Goal: Task Accomplishment & Management: Complete application form

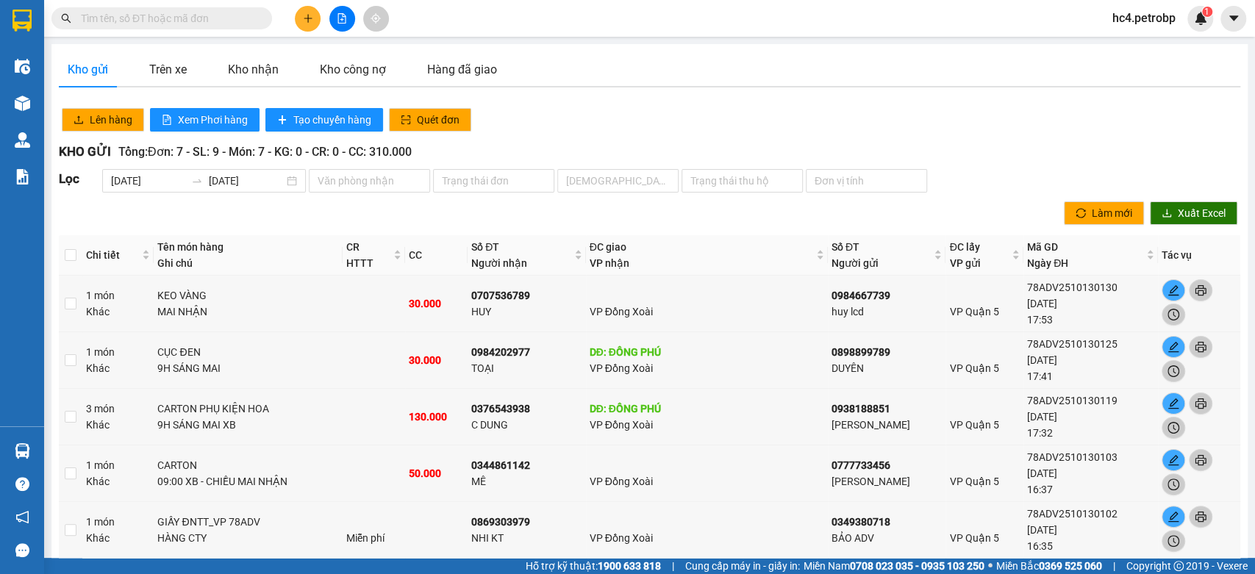
click at [312, 19] on button at bounding box center [308, 19] width 26 height 26
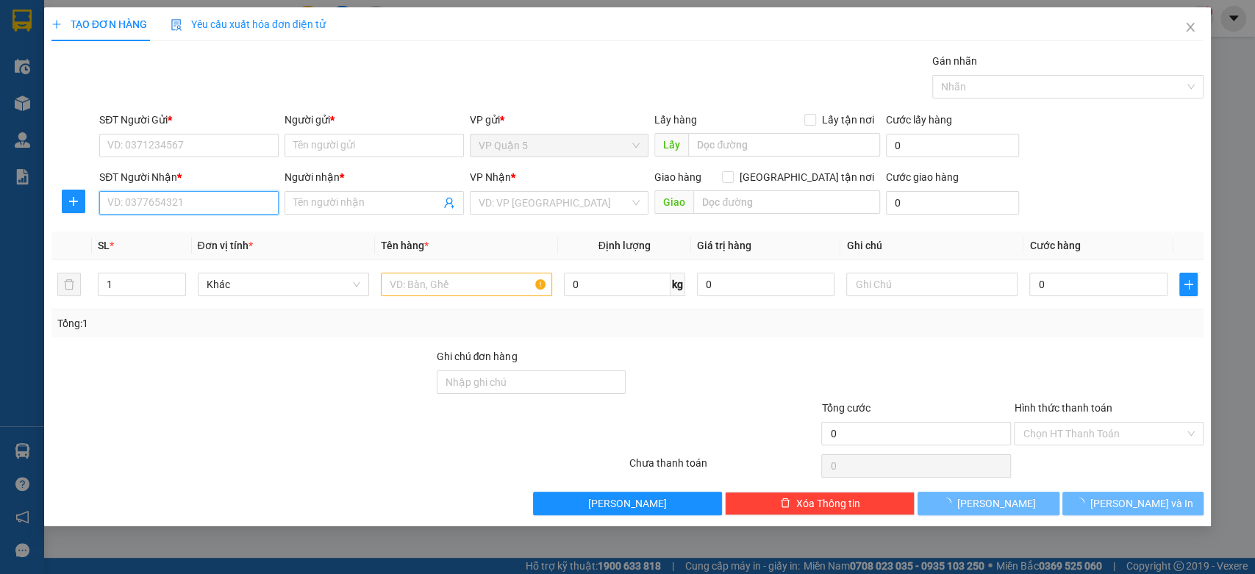
click at [191, 203] on input "SĐT Người Nhận *" at bounding box center [188, 203] width 179 height 24
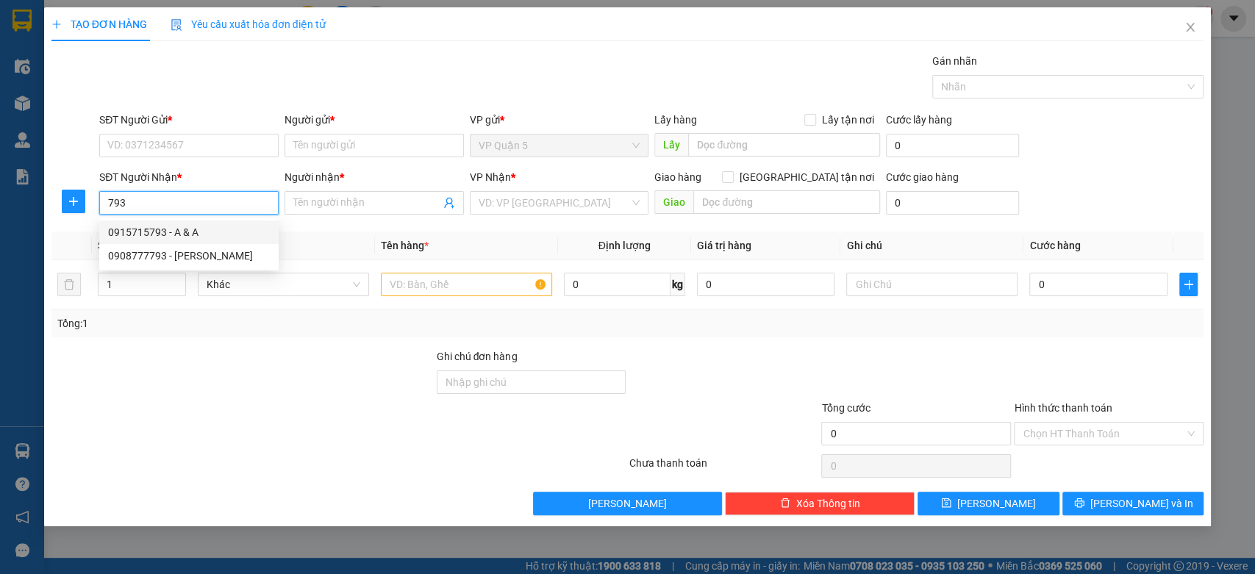
click at [214, 229] on div "0915715793 - A & A" at bounding box center [189, 232] width 162 height 16
type input "0915715793"
type input "A & A"
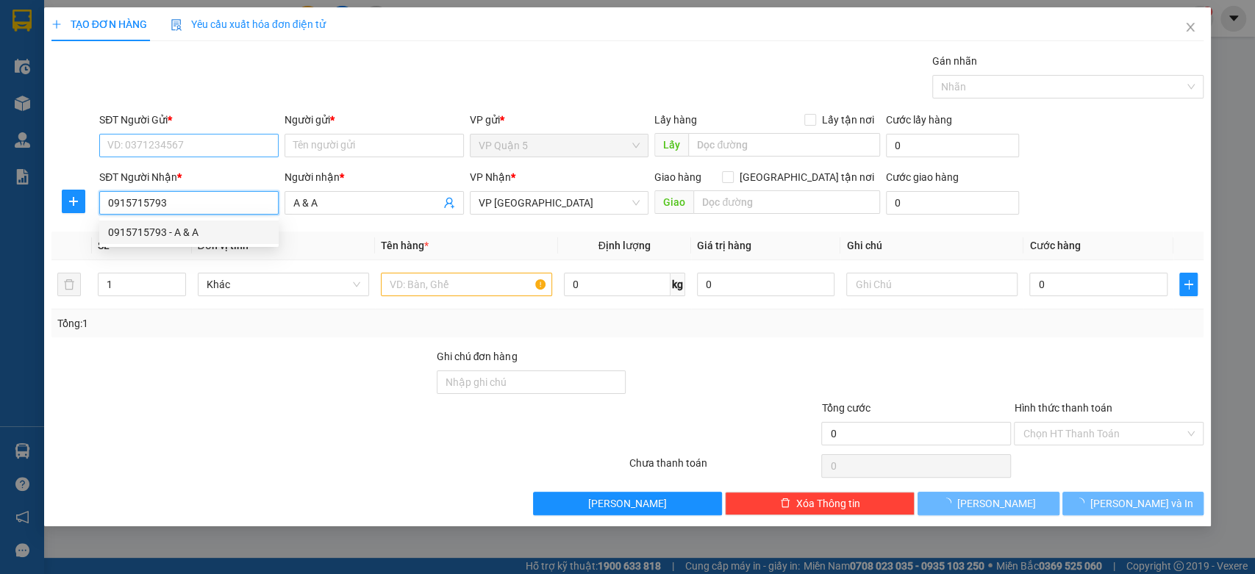
type input "0915715793"
click at [224, 139] on input "SĐT Người Gửi *" at bounding box center [188, 146] width 179 height 24
click at [214, 227] on div "0947816176 - LAB VCM DENTAL" at bounding box center [189, 222] width 162 height 16
type input "0947816176"
type input "LAB VCM DENTAL"
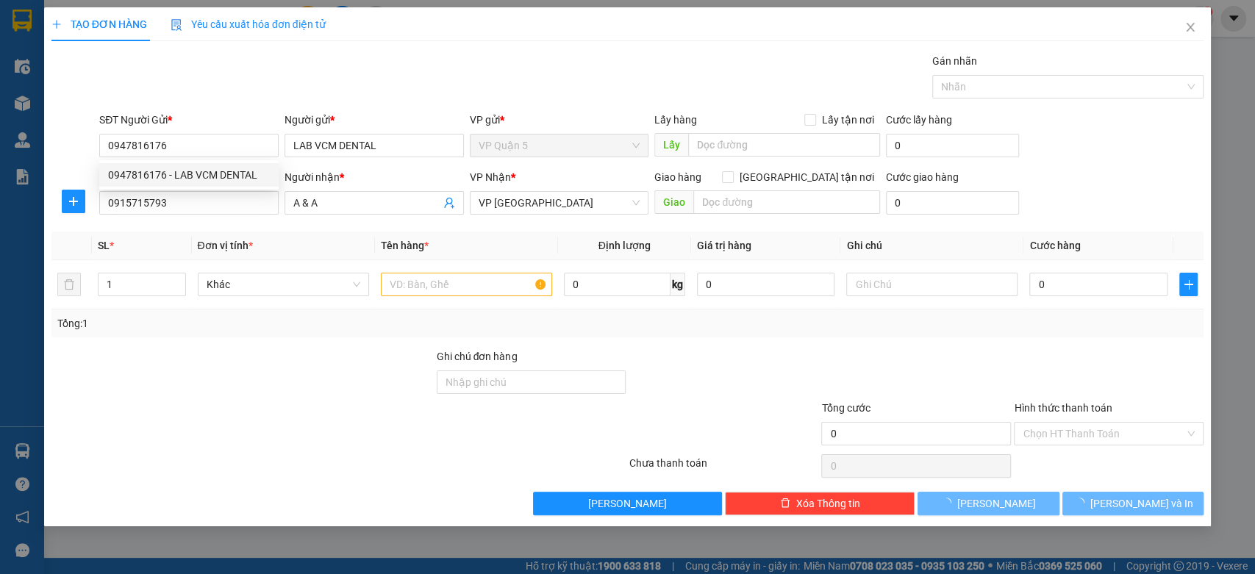
click at [259, 415] on div at bounding box center [242, 425] width 385 height 51
type input "30.000"
click at [261, 416] on div at bounding box center [242, 425] width 385 height 51
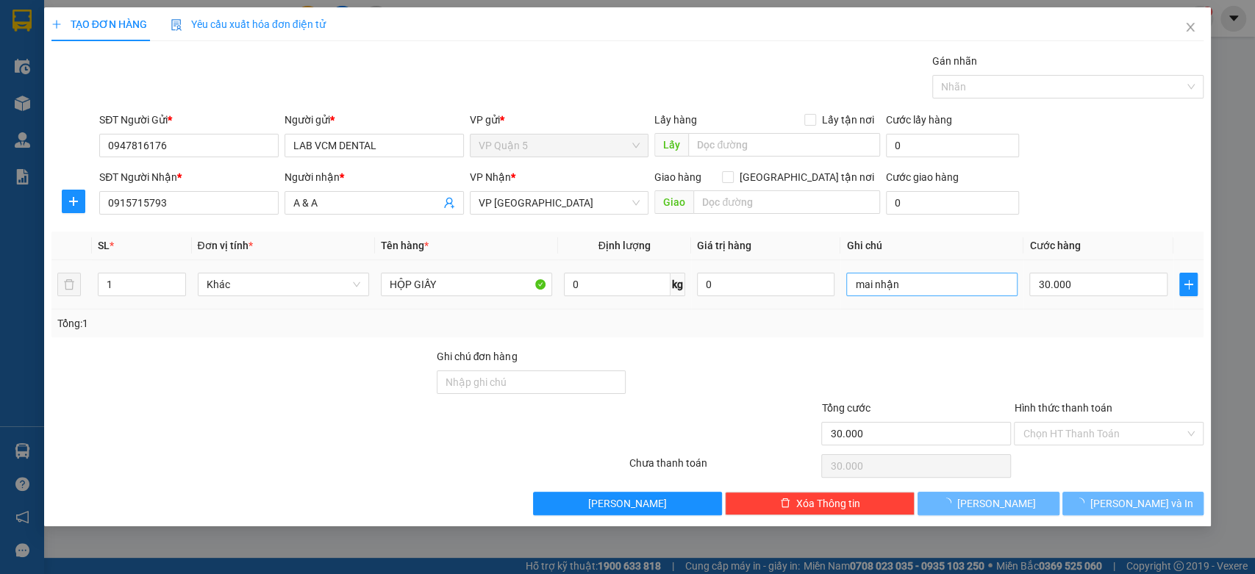
drag, startPoint x: 1097, startPoint y: 320, endPoint x: 972, endPoint y: 295, distance: 128.0
click at [1098, 318] on div "Tổng: 1" at bounding box center [627, 323] width 1141 height 16
click at [950, 281] on input "mai nhận" at bounding box center [931, 285] width 171 height 24
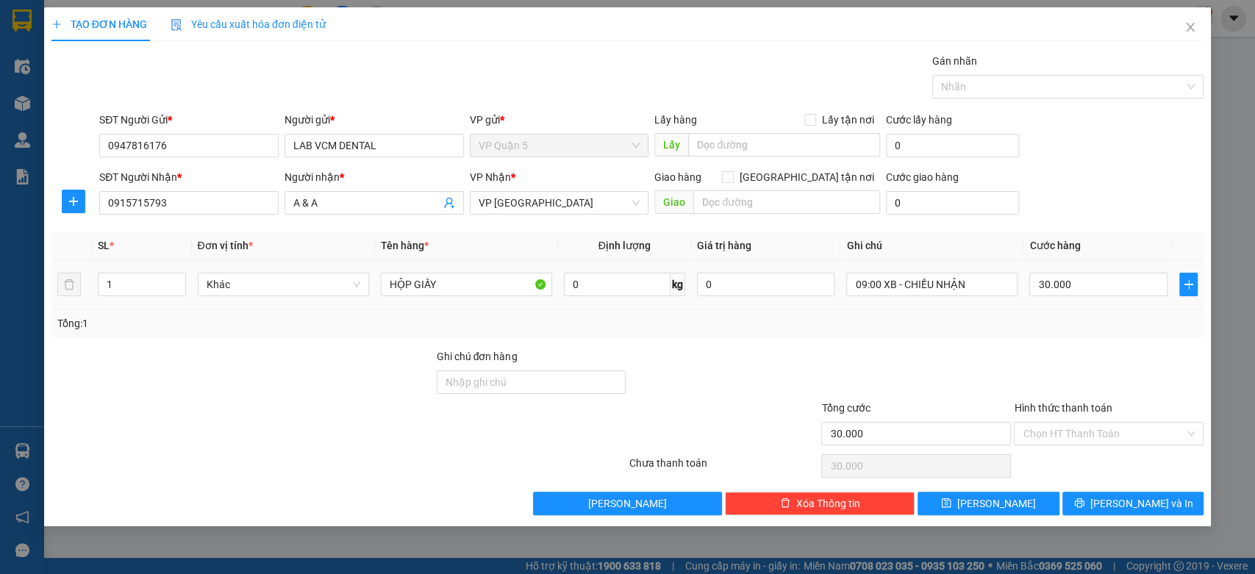
click at [950, 281] on input "09:00 XB - CHIỀU NHẬN" at bounding box center [931, 285] width 171 height 24
click at [1088, 357] on div at bounding box center [1108, 373] width 193 height 51
click at [1111, 484] on div "Transit Pickup Surcharge Ids Transit Deliver Surcharge Ids Transit Deliver Surc…" at bounding box center [627, 284] width 1153 height 462
click at [1119, 510] on button "[PERSON_NAME] và In" at bounding box center [1132, 504] width 141 height 24
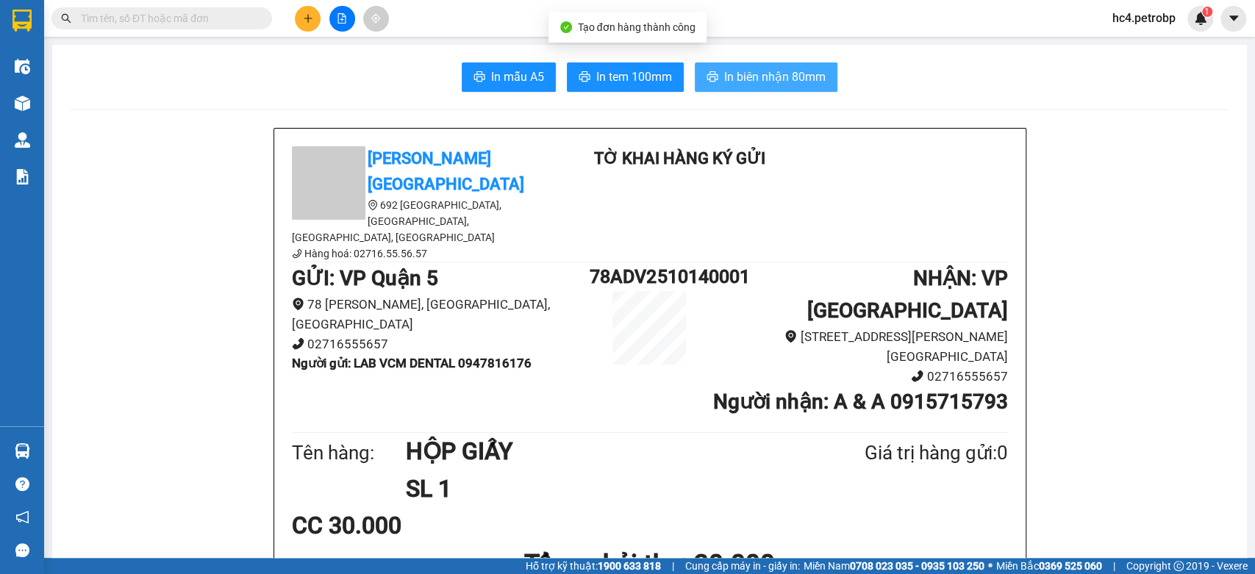
click at [793, 82] on span "In biên nhận 80mm" at bounding box center [774, 77] width 101 height 18
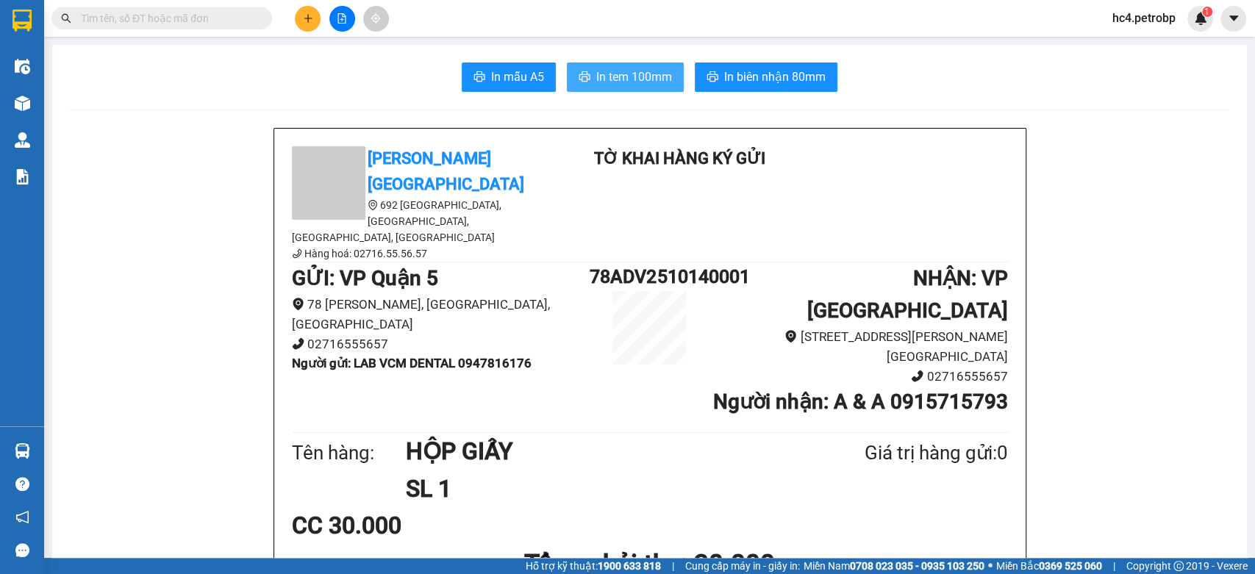
click at [623, 70] on span "In tem 100mm" at bounding box center [634, 77] width 76 height 18
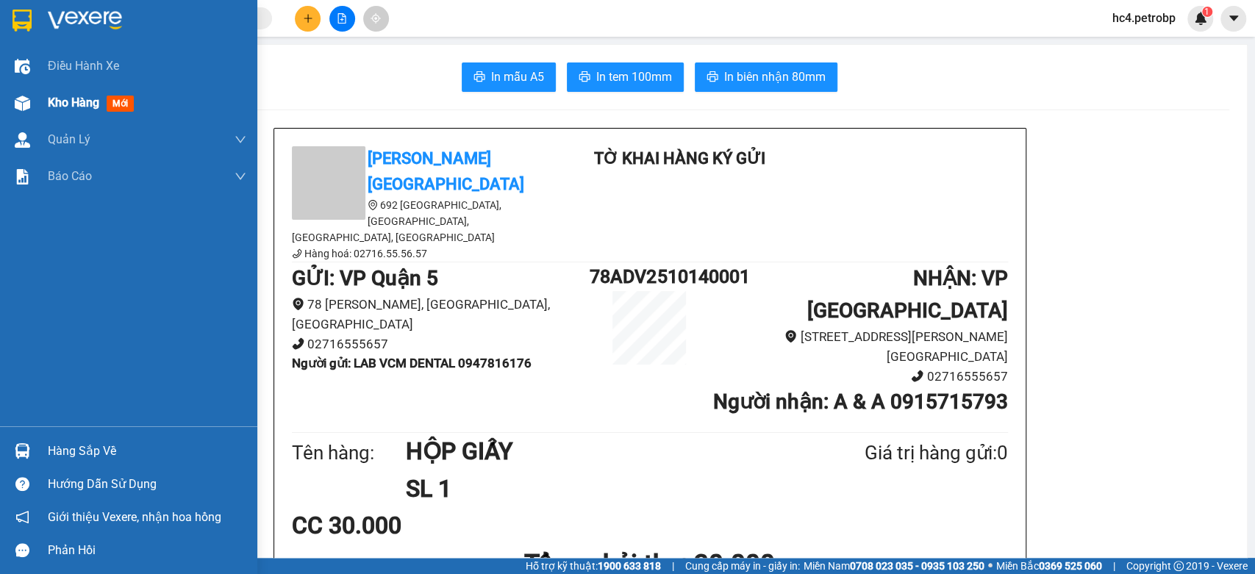
click at [107, 102] on div "Kho hàng mới" at bounding box center [94, 102] width 92 height 18
